Goal: Information Seeking & Learning: Understand process/instructions

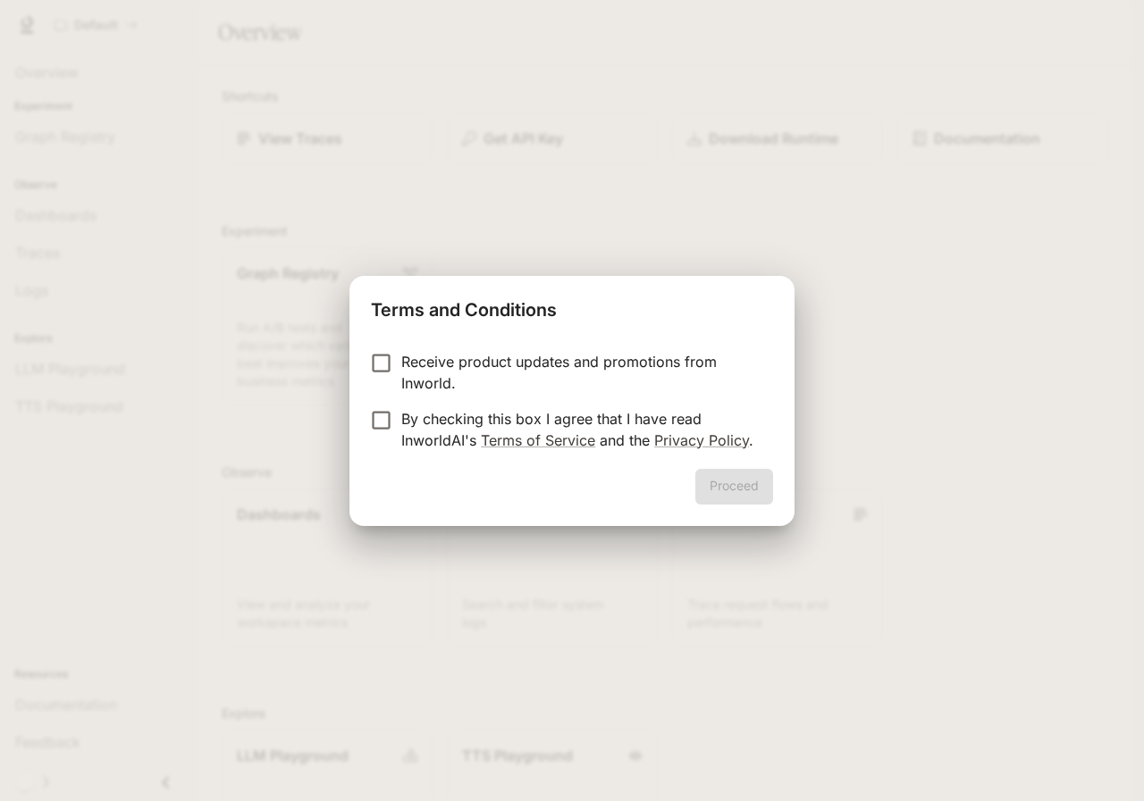
click at [726, 491] on div "Proceed" at bounding box center [571, 497] width 445 height 57
click at [459, 420] on p "By checking this box I agree that I have read InworldAI's Terms of Service and …" at bounding box center [579, 429] width 357 height 43
click at [726, 486] on button "Proceed" at bounding box center [734, 487] width 78 height 36
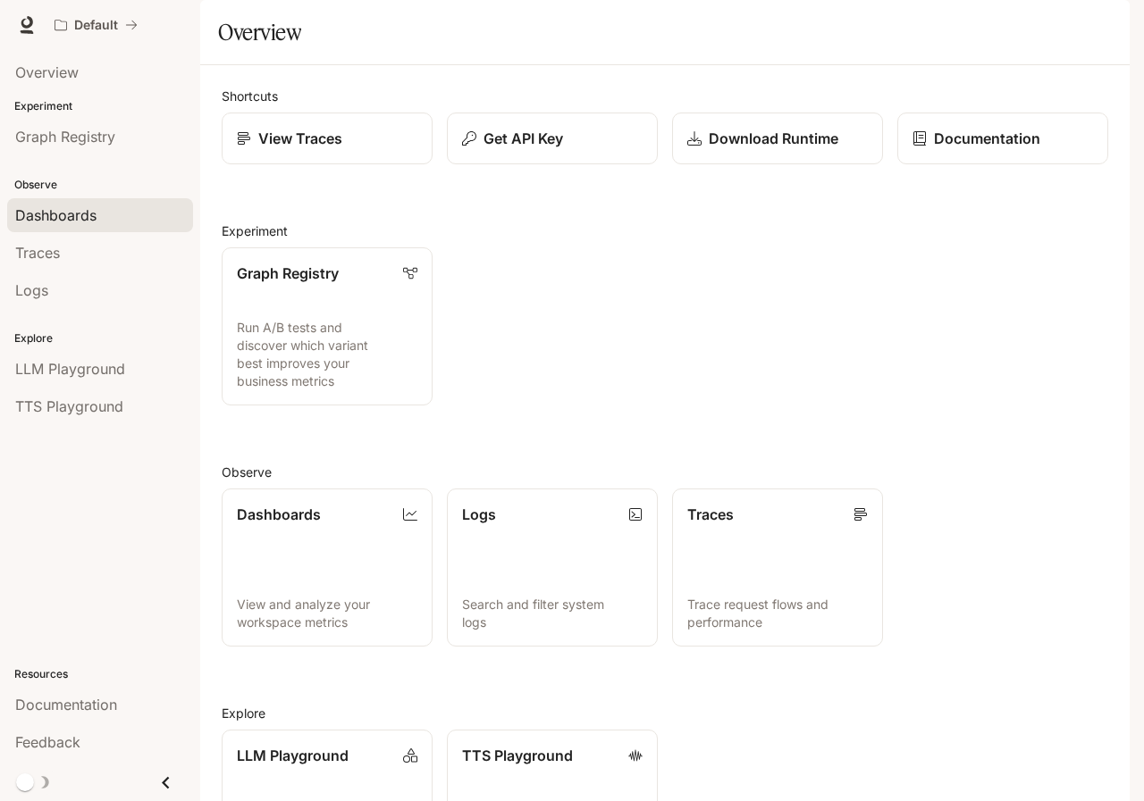
click at [49, 217] on span "Dashboards" at bounding box center [55, 215] width 81 height 21
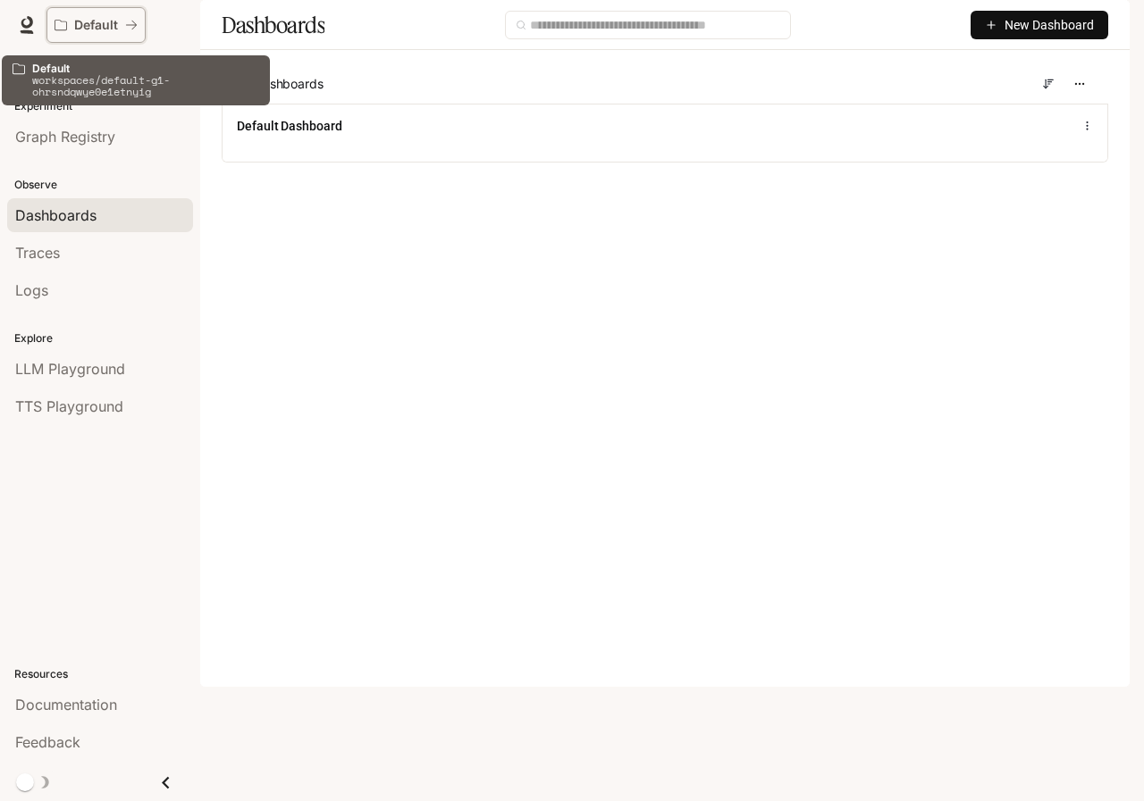
click at [55, 25] on icon "All workspaces" at bounding box center [61, 25] width 13 height 11
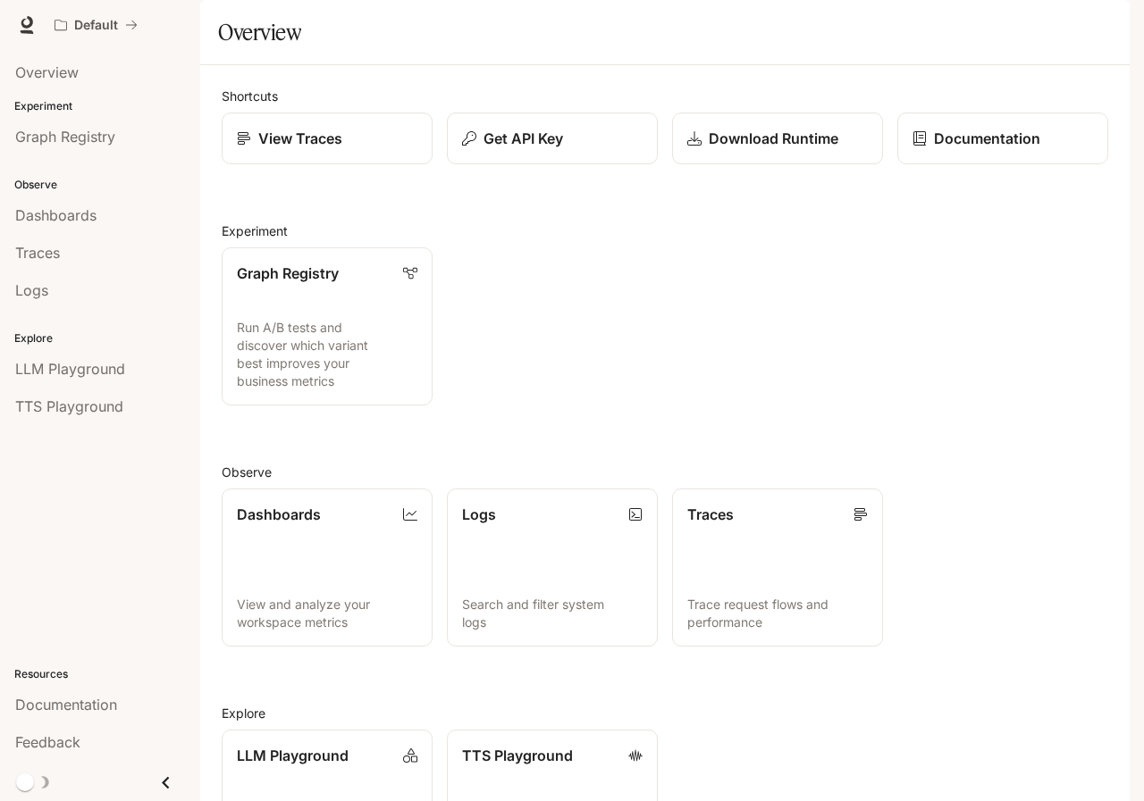
click at [1053, 29] on span "Documentation" at bounding box center [1021, 25] width 88 height 22
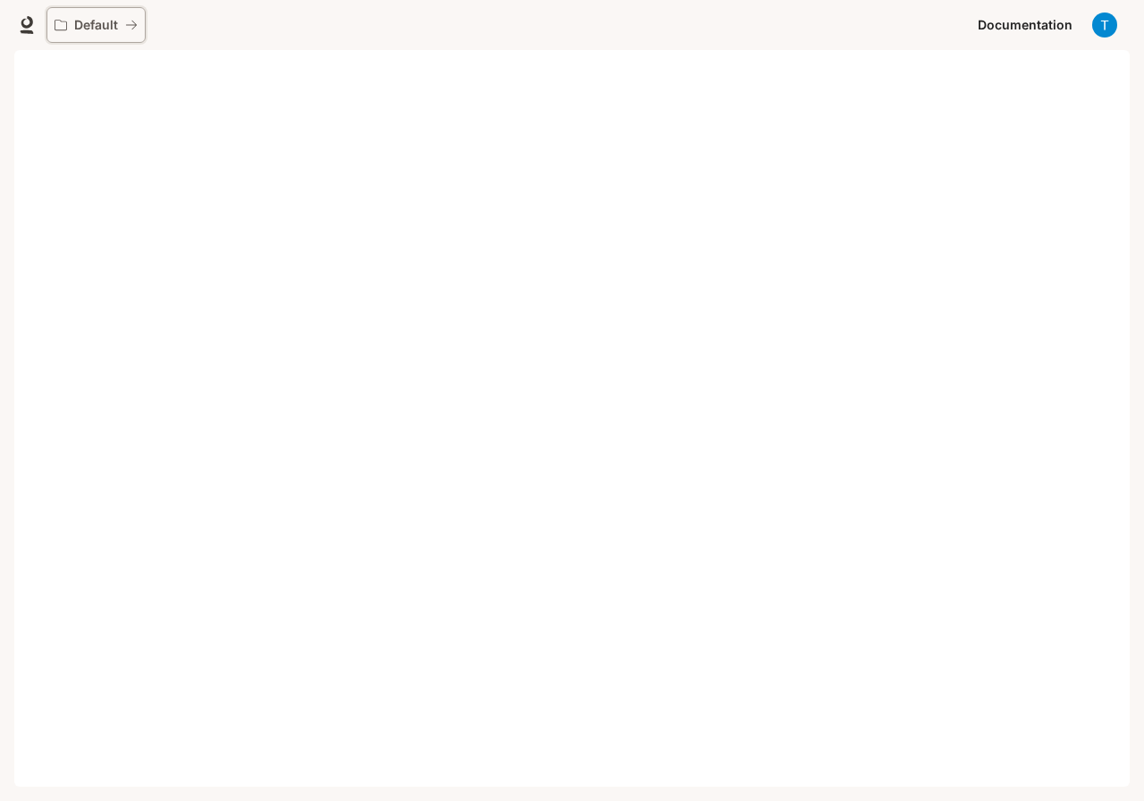
click at [99, 29] on p "Default" at bounding box center [96, 25] width 44 height 15
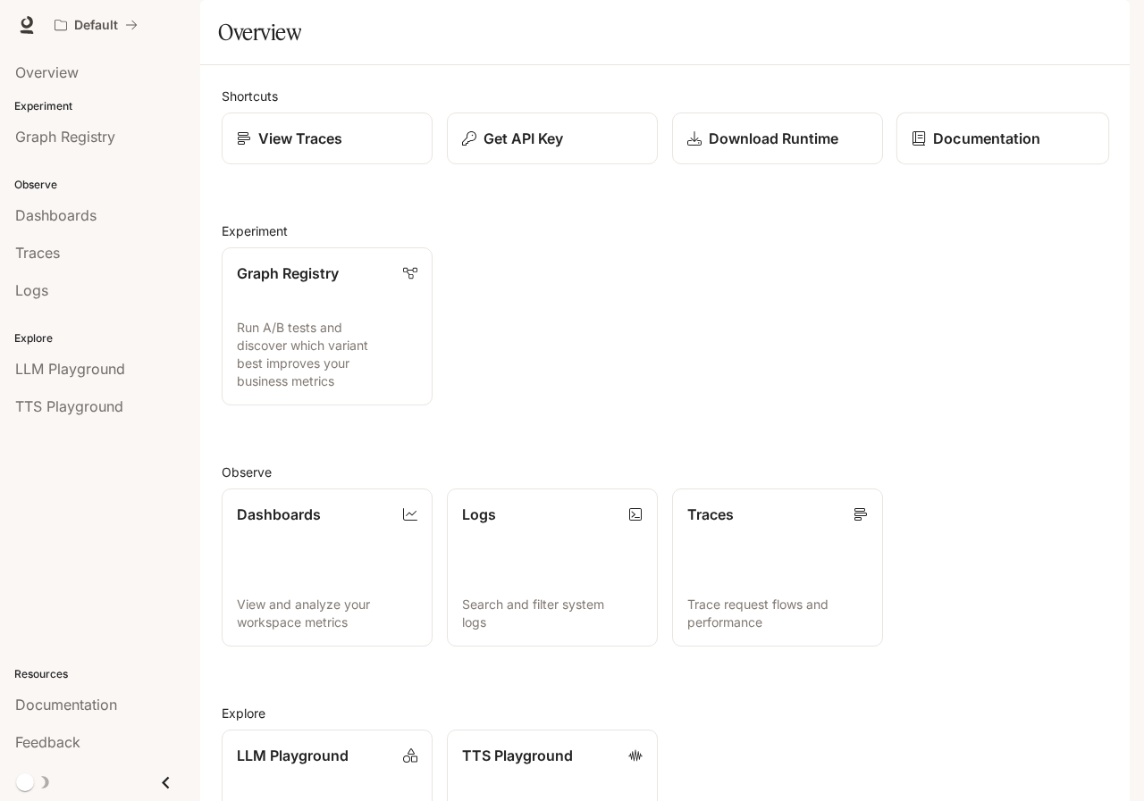
click at [947, 149] on p "Documentation" at bounding box center [986, 138] width 107 height 21
